Goal: Transaction & Acquisition: Subscribe to service/newsletter

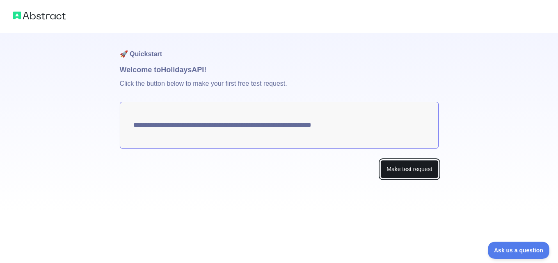
click at [408, 170] on button "Make test request" at bounding box center [409, 169] width 58 height 18
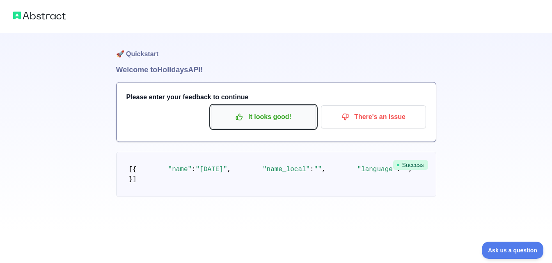
click at [283, 116] on p "It looks good!" at bounding box center [263, 117] width 93 height 14
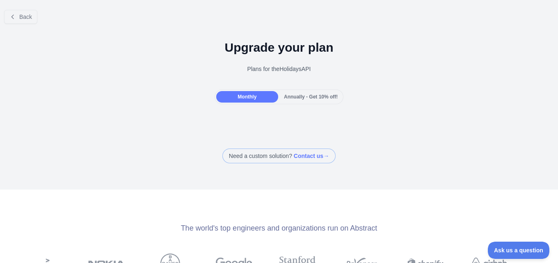
click at [316, 97] on span "Annually - Get 10% off!" at bounding box center [311, 97] width 54 height 6
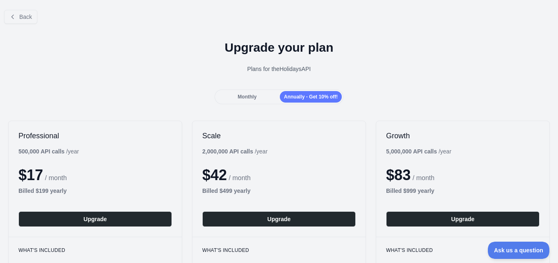
click at [260, 98] on div "Monthly" at bounding box center [247, 96] width 62 height 11
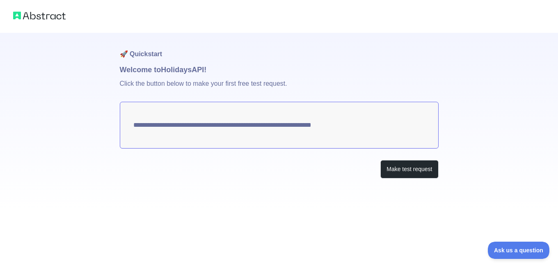
drag, startPoint x: 381, startPoint y: 127, endPoint x: 262, endPoint y: 117, distance: 119.0
click at [288, 120] on textarea "**********" at bounding box center [279, 125] width 319 height 47
drag, startPoint x: 133, startPoint y: 126, endPoint x: 139, endPoint y: 123, distance: 5.7
click at [136, 124] on textarea "**********" at bounding box center [279, 125] width 319 height 47
click at [407, 167] on button "Make test request" at bounding box center [409, 169] width 58 height 18
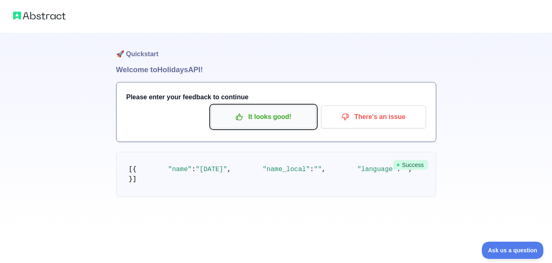
click at [274, 122] on p "It looks good!" at bounding box center [263, 117] width 93 height 14
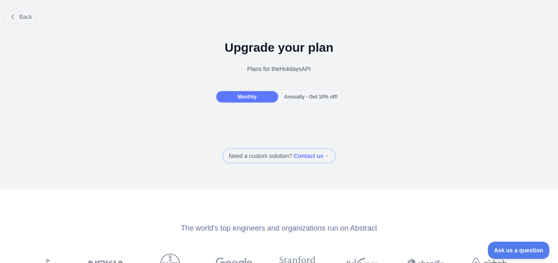
click at [314, 97] on span "Annually - Get 10% off!" at bounding box center [311, 97] width 54 height 6
